Goal: Task Accomplishment & Management: Use online tool/utility

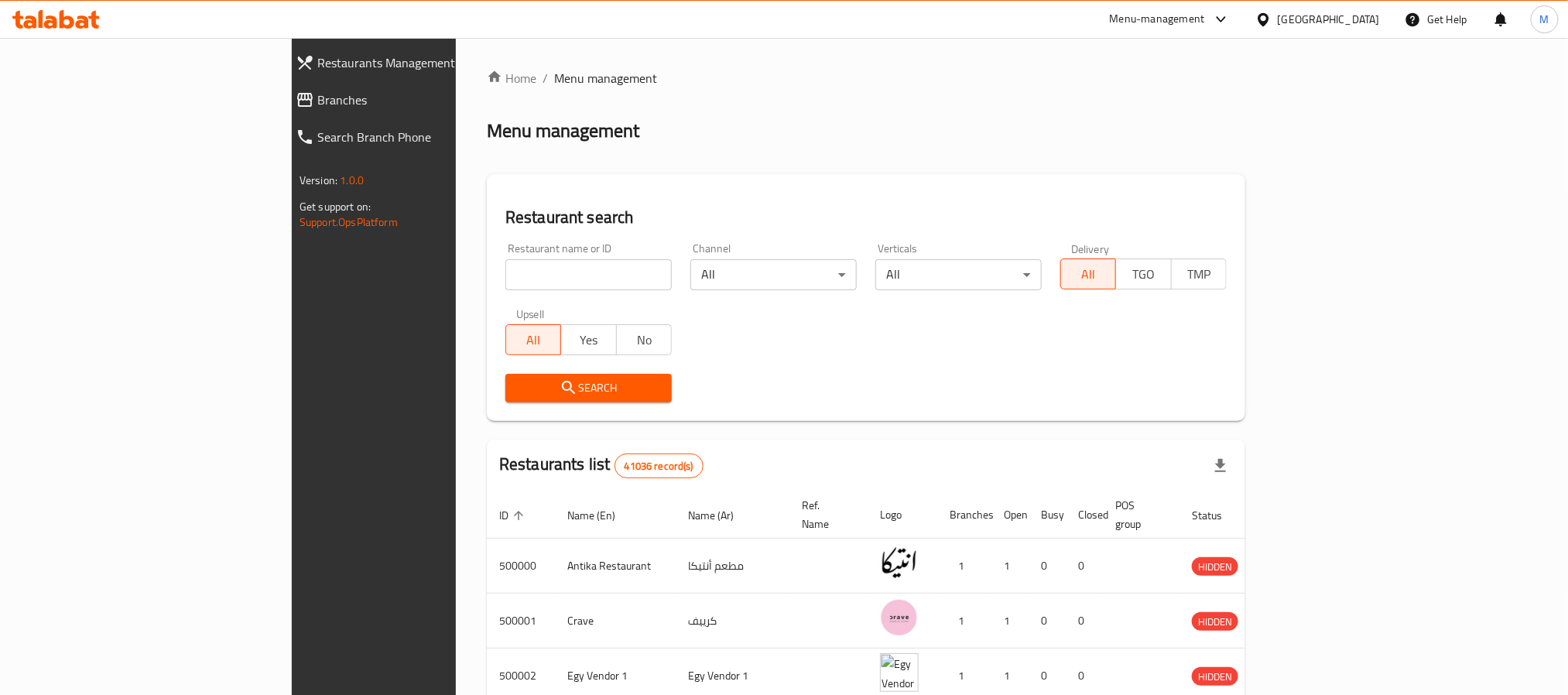
click at [506, 266] on input "search" at bounding box center [589, 275] width 167 height 31
paste input "704794"
type input "704794"
click button "Search" at bounding box center [589, 388] width 167 height 29
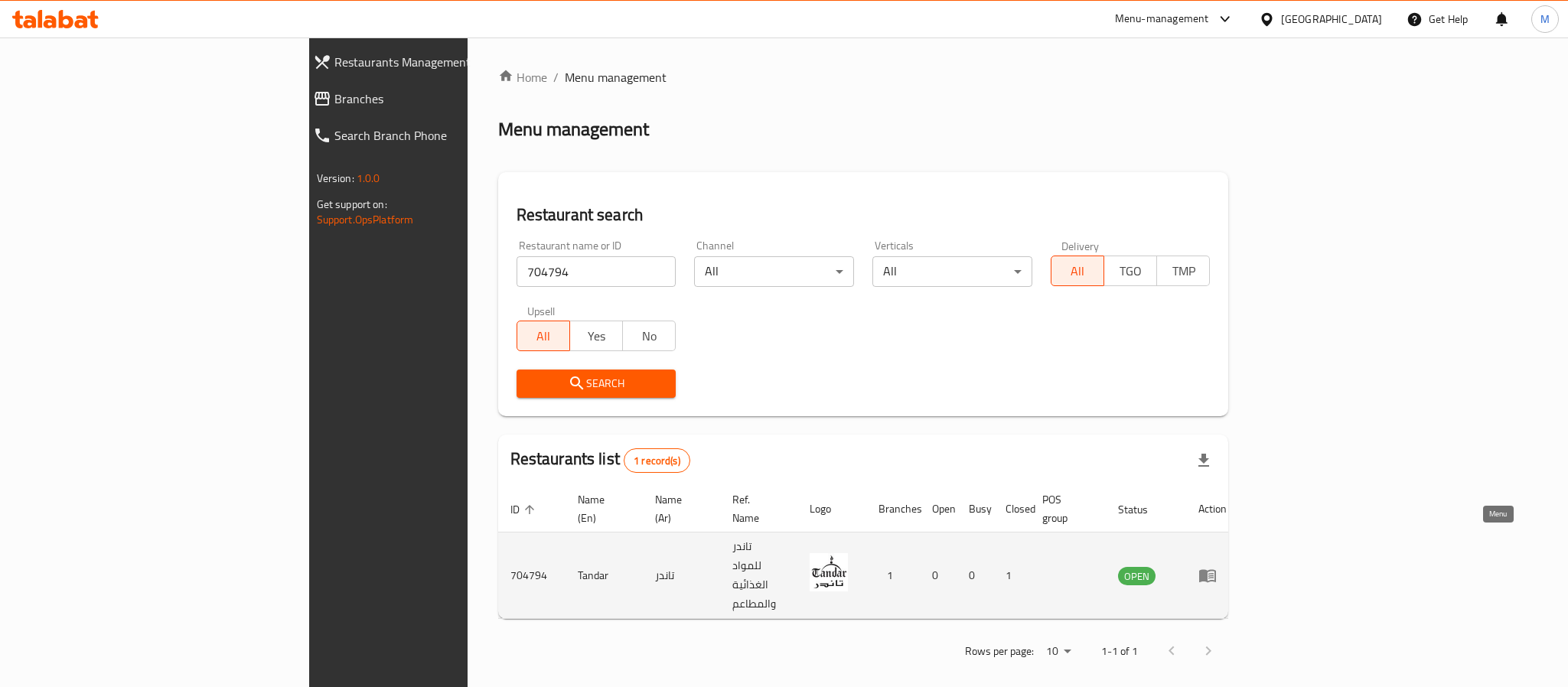
click at [1216, 570] on icon "enhanced table" at bounding box center [1207, 576] width 17 height 13
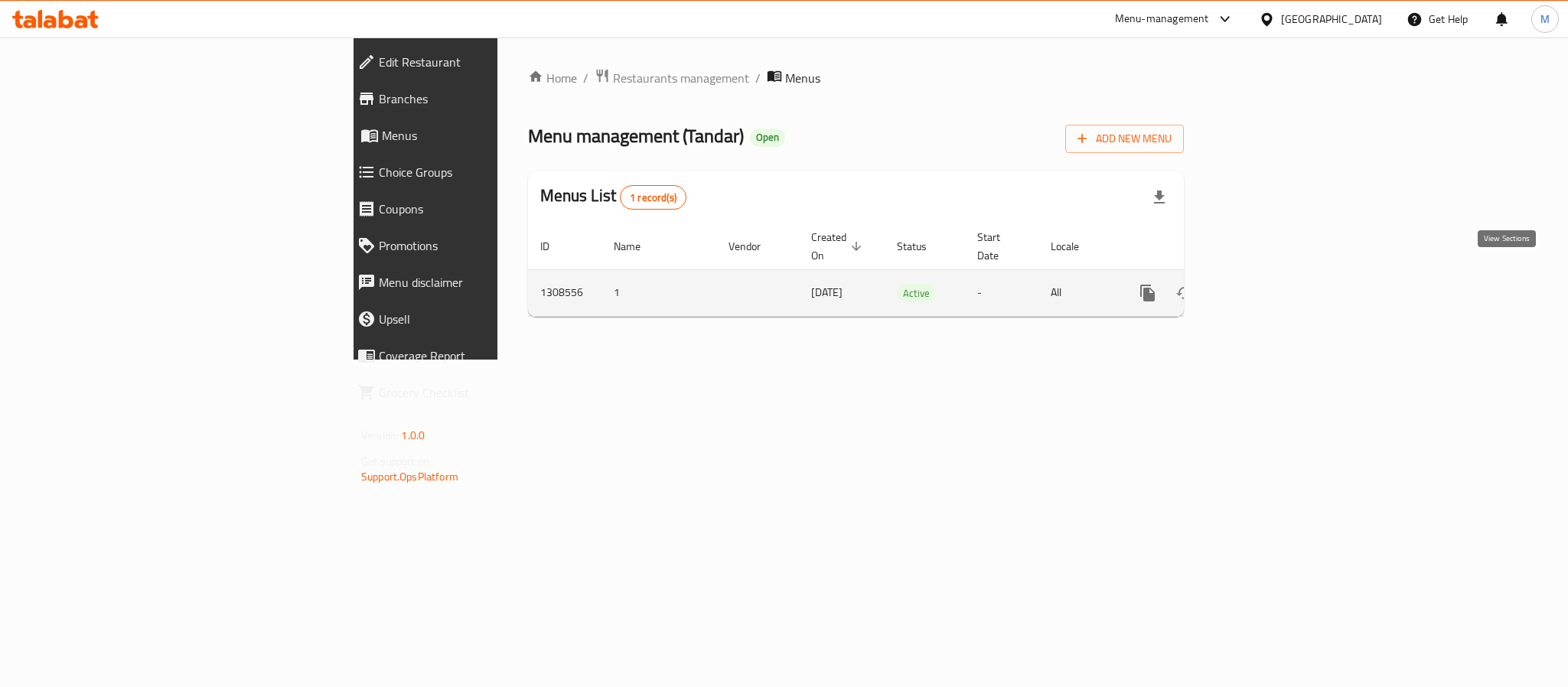
click at [1277, 287] on link "enhanced table" at bounding box center [1258, 293] width 37 height 37
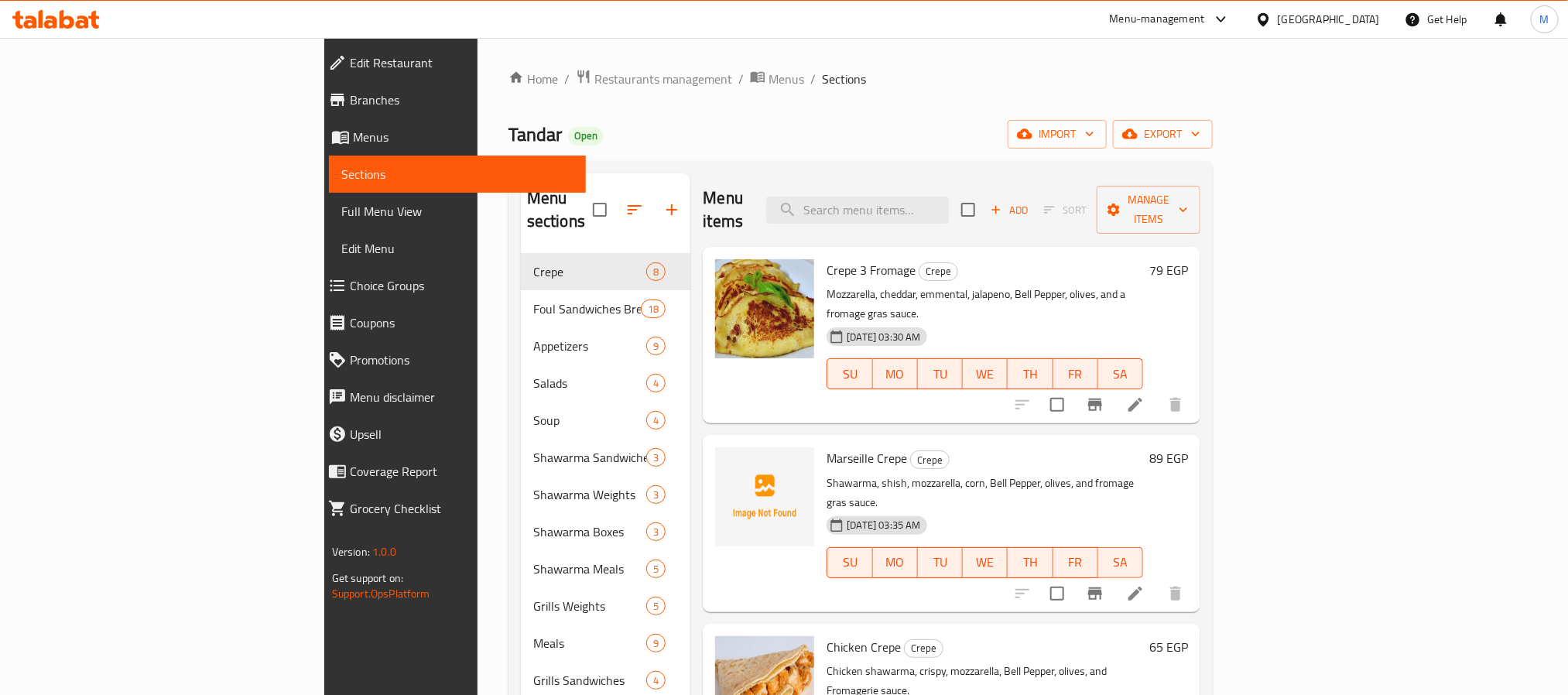
click at [509, 139] on span "Tandar" at bounding box center [535, 134] width 54 height 35
click at [478, 63] on div "Home / Restaurants management / Menus / Sections Tandar Open import export Menu…" at bounding box center [860, 542] width 766 height 1007
click at [595, 75] on span "Restaurants management" at bounding box center [663, 79] width 138 height 19
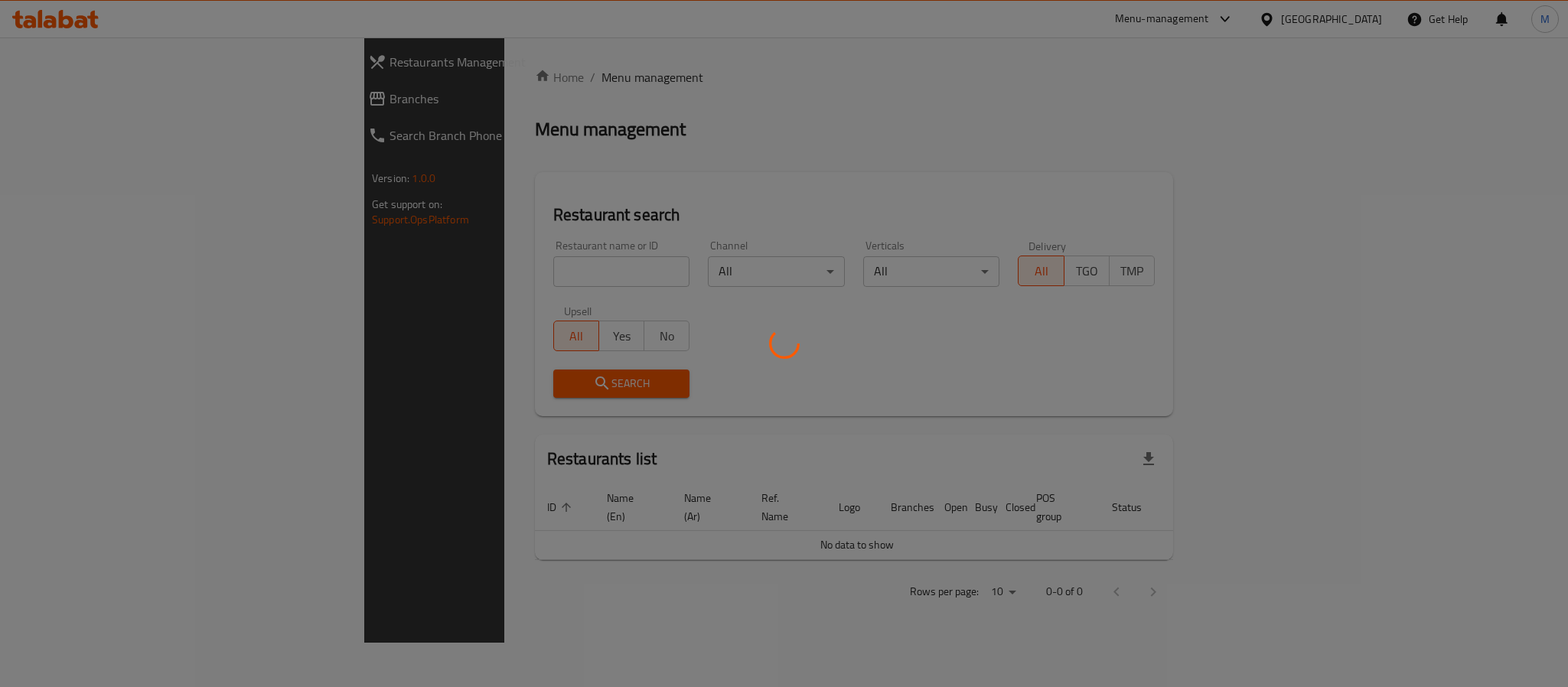
click at [465, 276] on div at bounding box center [784, 344] width 1568 height 687
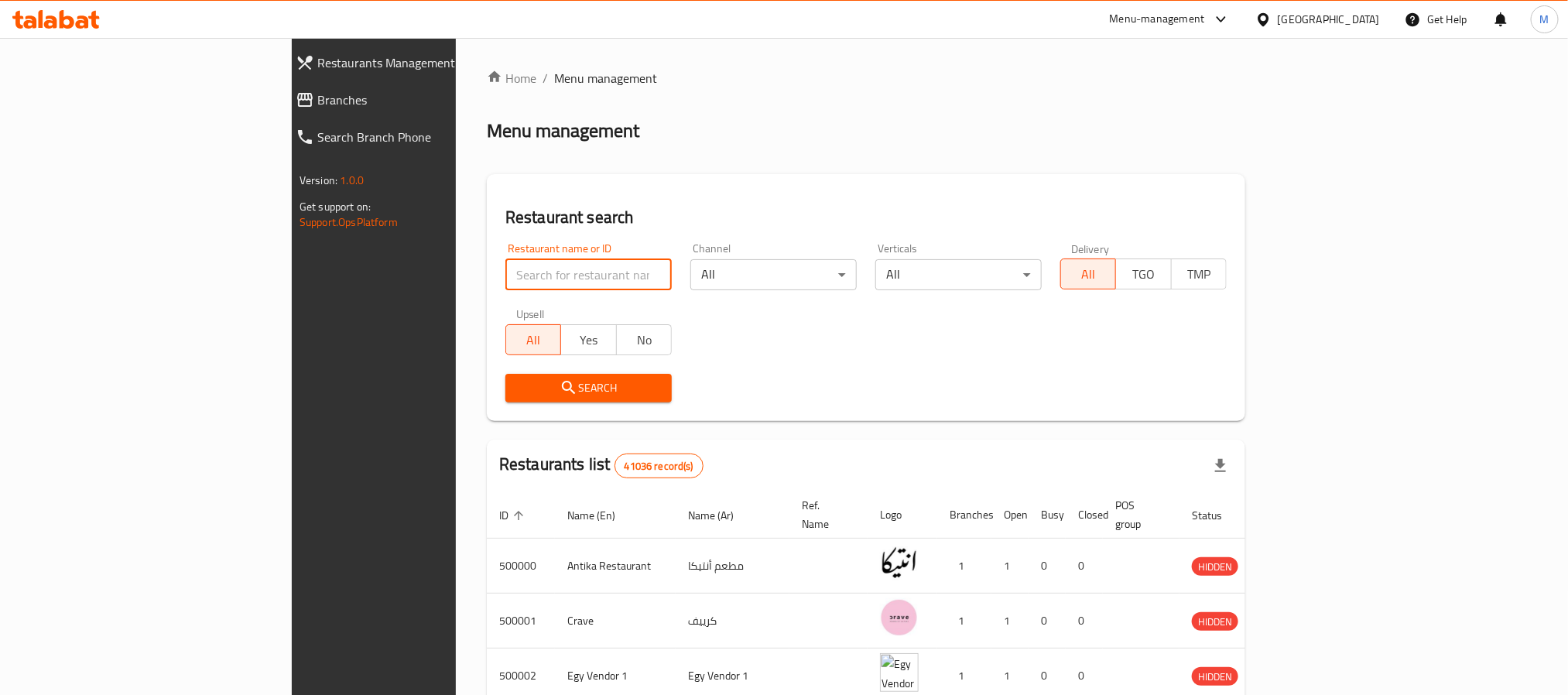
click at [506, 277] on input "search" at bounding box center [589, 275] width 167 height 31
type input "tandar"
click button "Search" at bounding box center [589, 388] width 167 height 29
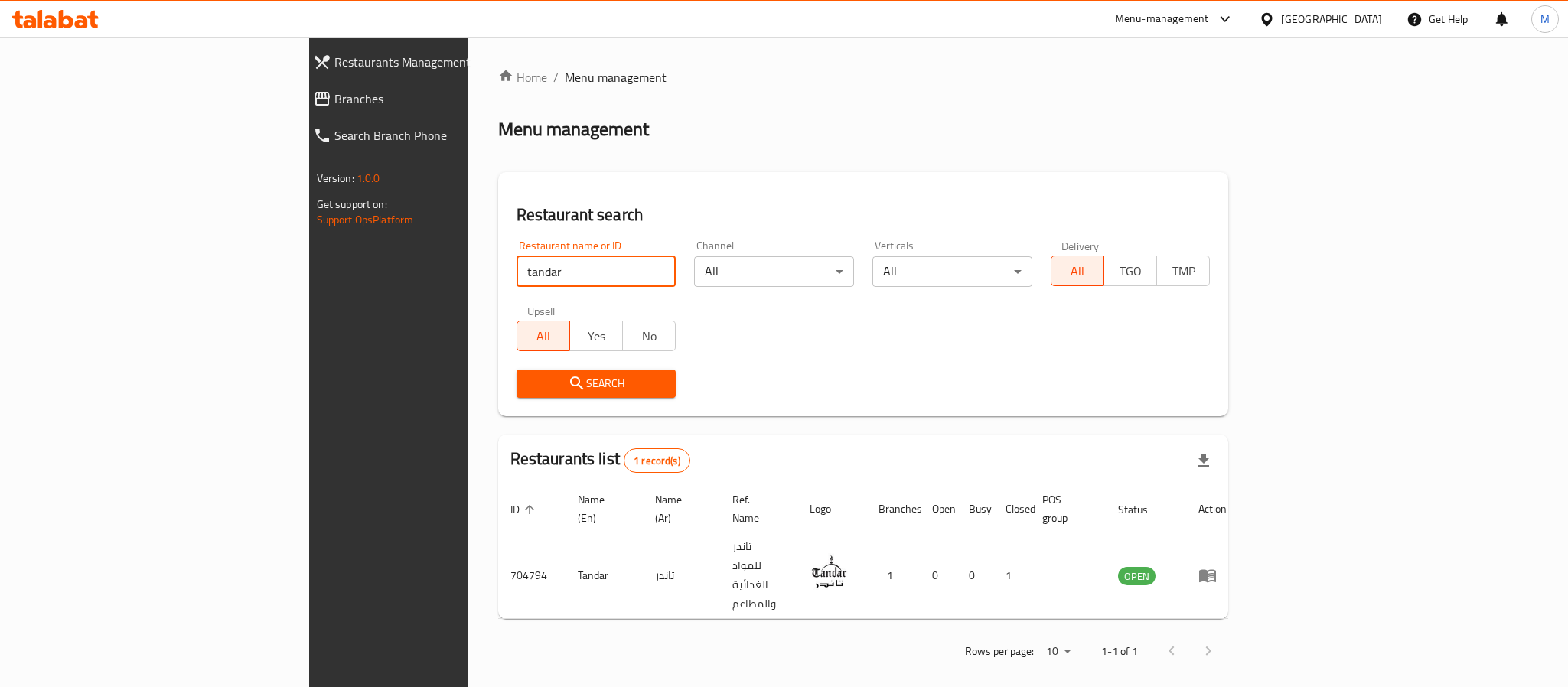
drag, startPoint x: 1018, startPoint y: 471, endPoint x: 1031, endPoint y: 478, distance: 14.8
click at [1022, 471] on div "Restaurants list 1 record(s)" at bounding box center [864, 461] width 731 height 52
click at [1209, 14] on div "Menu-management" at bounding box center [1162, 19] width 94 height 18
click at [1156, 177] on div "Restaurant-Management" at bounding box center [1153, 170] width 120 height 17
